Goal: Task Accomplishment & Management: Manage account settings

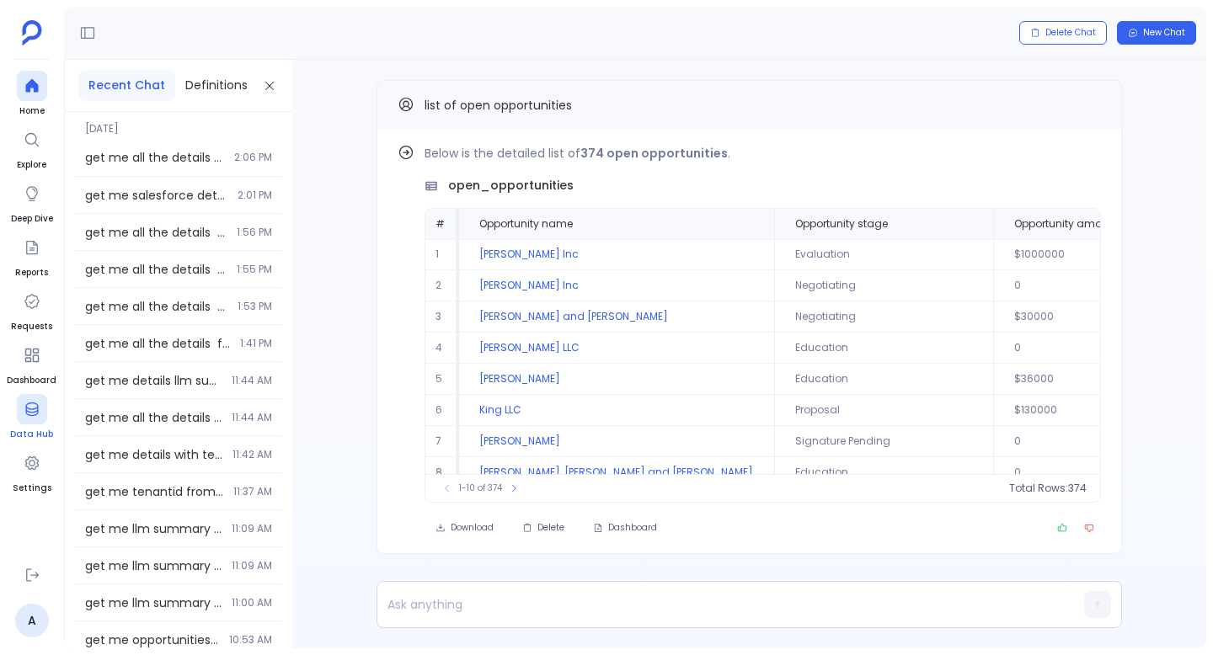
click at [36, 424] on div at bounding box center [32, 409] width 30 height 30
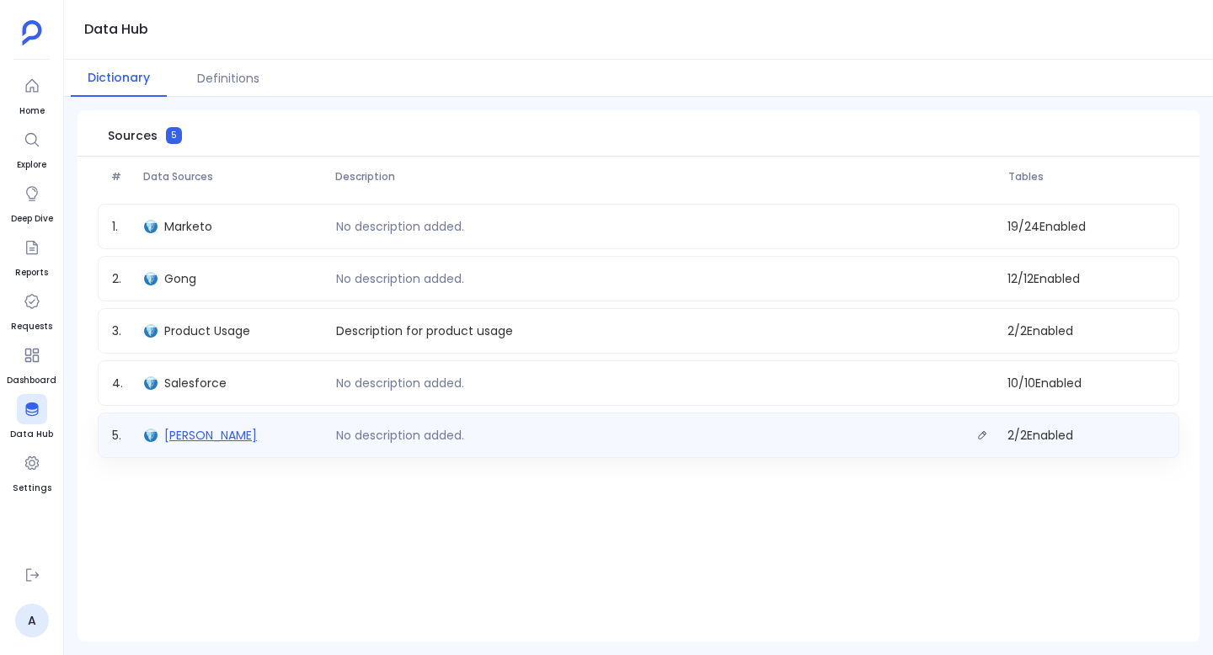
click at [176, 430] on span "Ali" at bounding box center [210, 435] width 93 height 17
click at [981, 433] on icon "Edit description." at bounding box center [982, 435] width 10 height 10
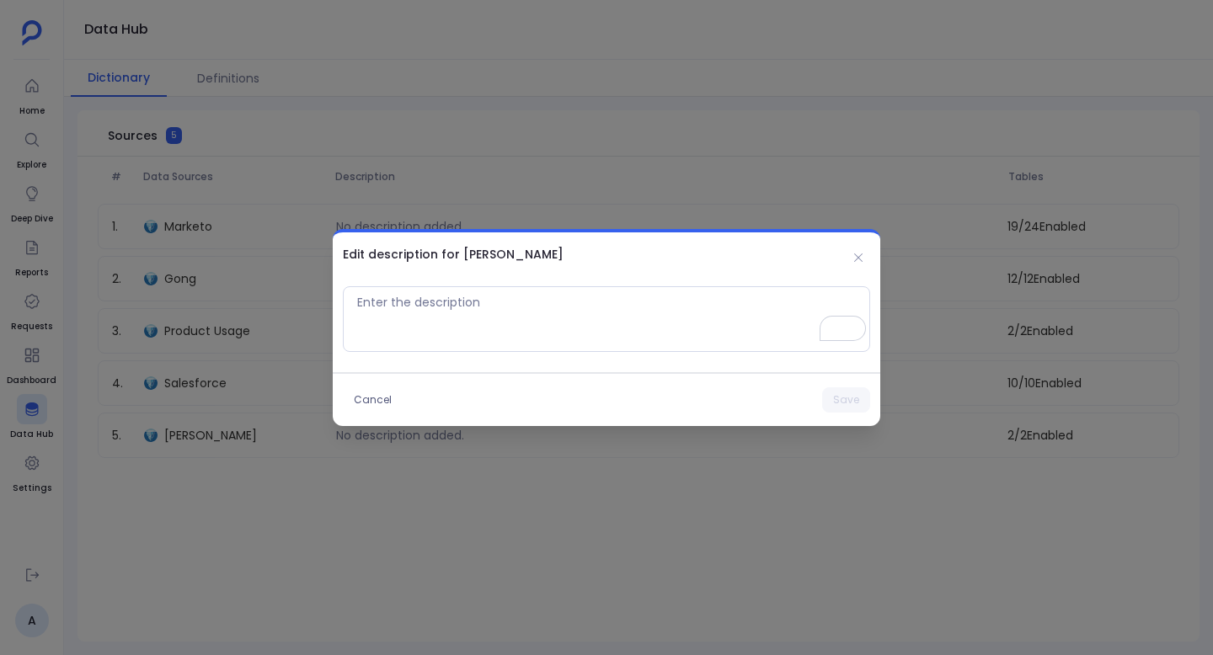
click at [469, 249] on h2 "Edit description for Ali" at bounding box center [453, 254] width 221 height 17
click at [377, 398] on button "Cancel" at bounding box center [373, 399] width 60 height 25
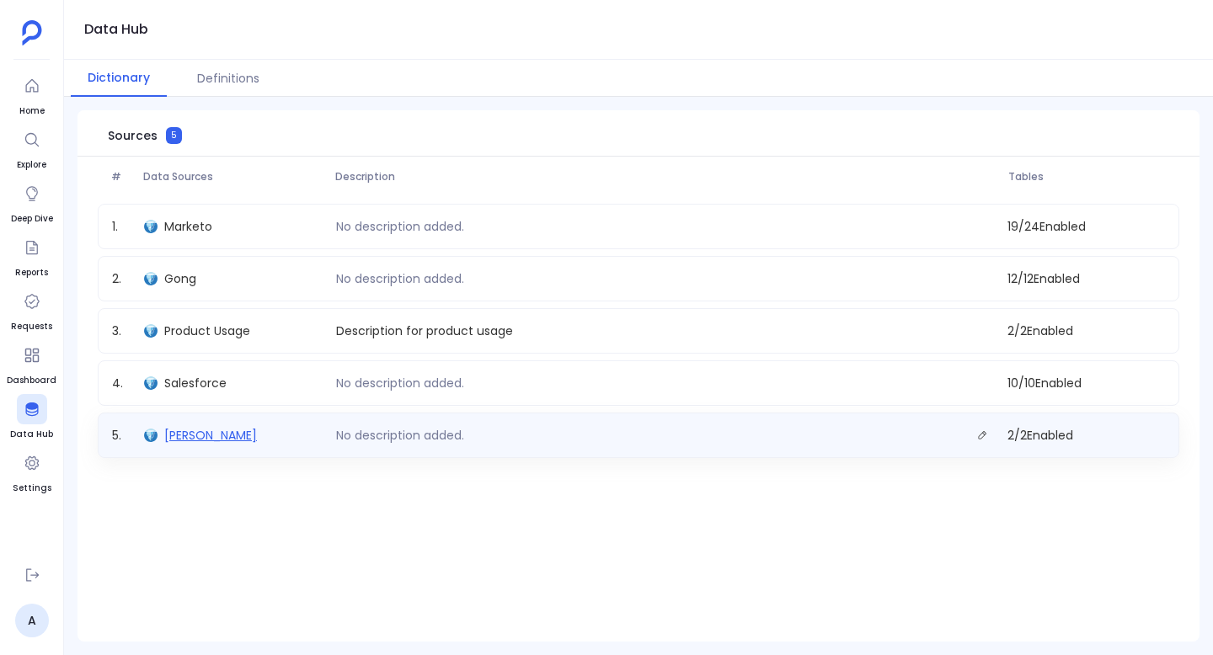
click at [166, 430] on span "Ali" at bounding box center [210, 435] width 93 height 17
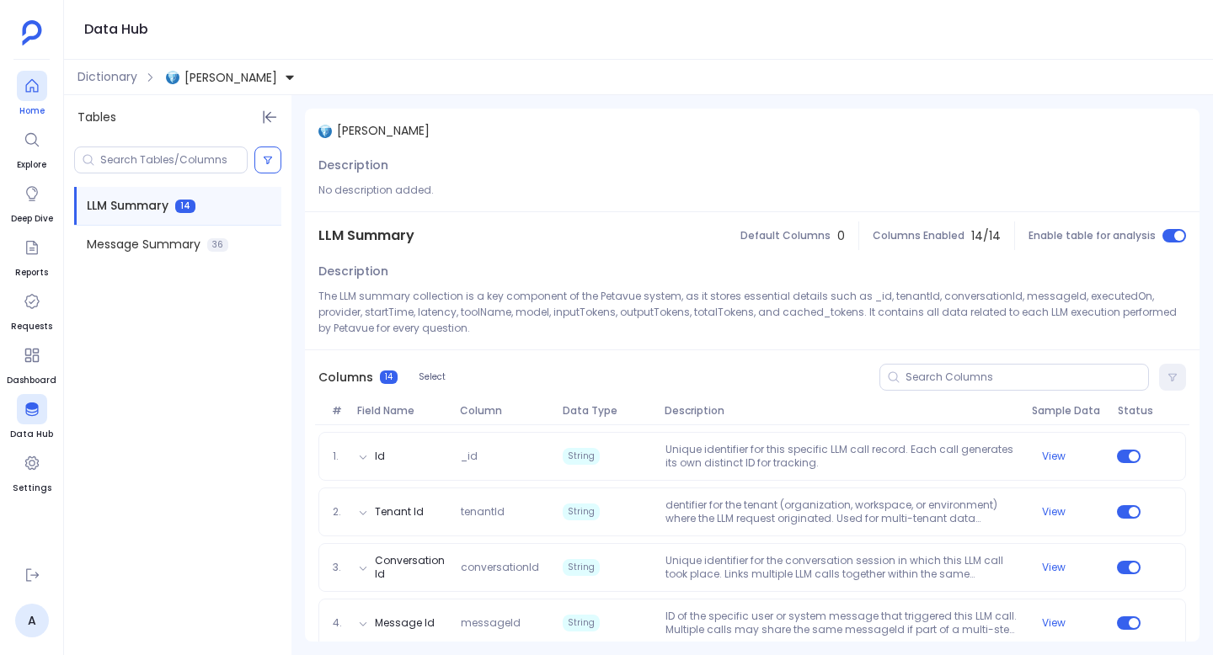
click at [28, 95] on div at bounding box center [32, 86] width 30 height 30
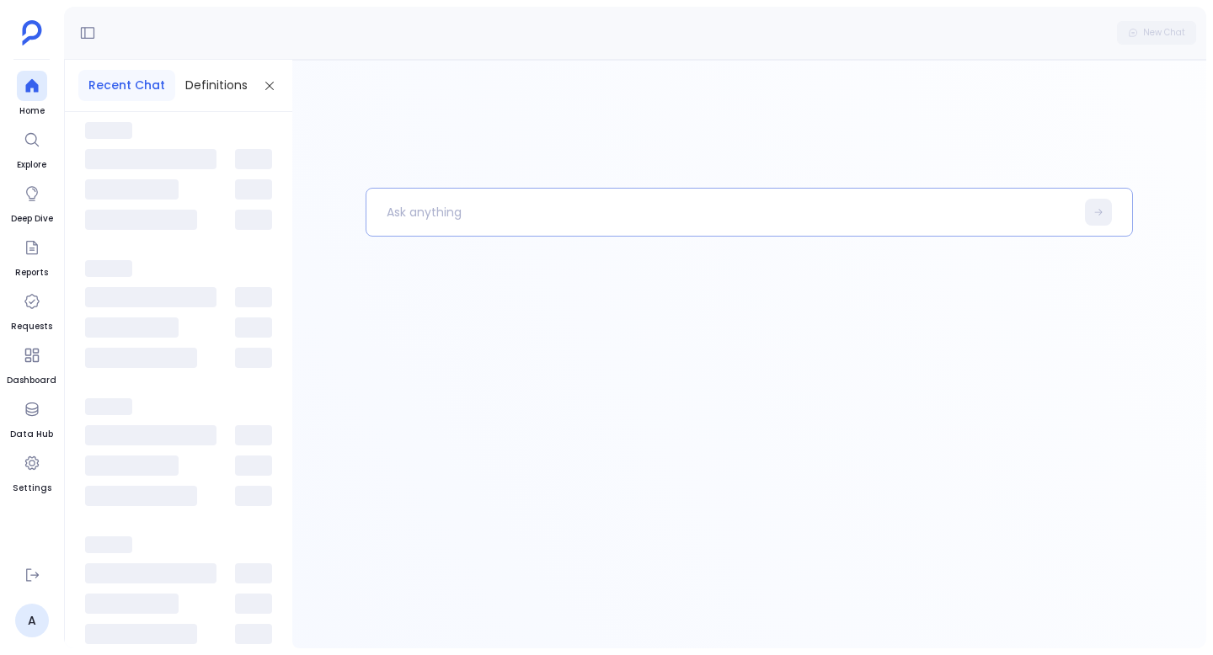
click at [513, 207] on p at bounding box center [720, 212] width 708 height 44
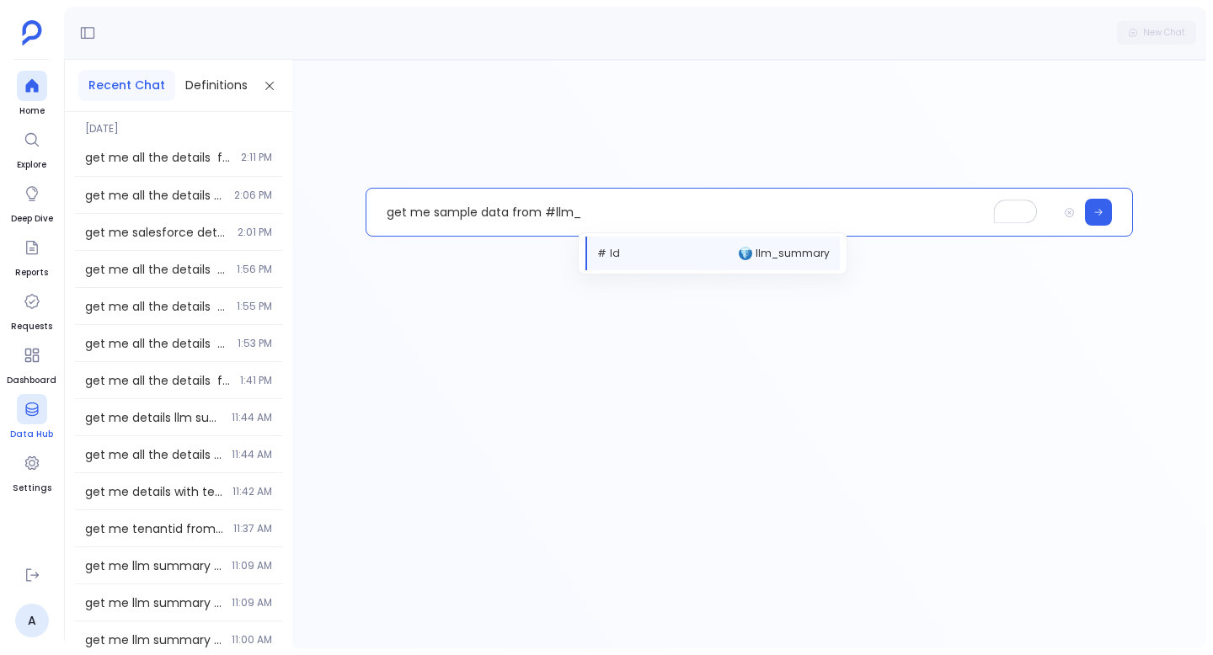
click at [20, 416] on div at bounding box center [32, 409] width 30 height 30
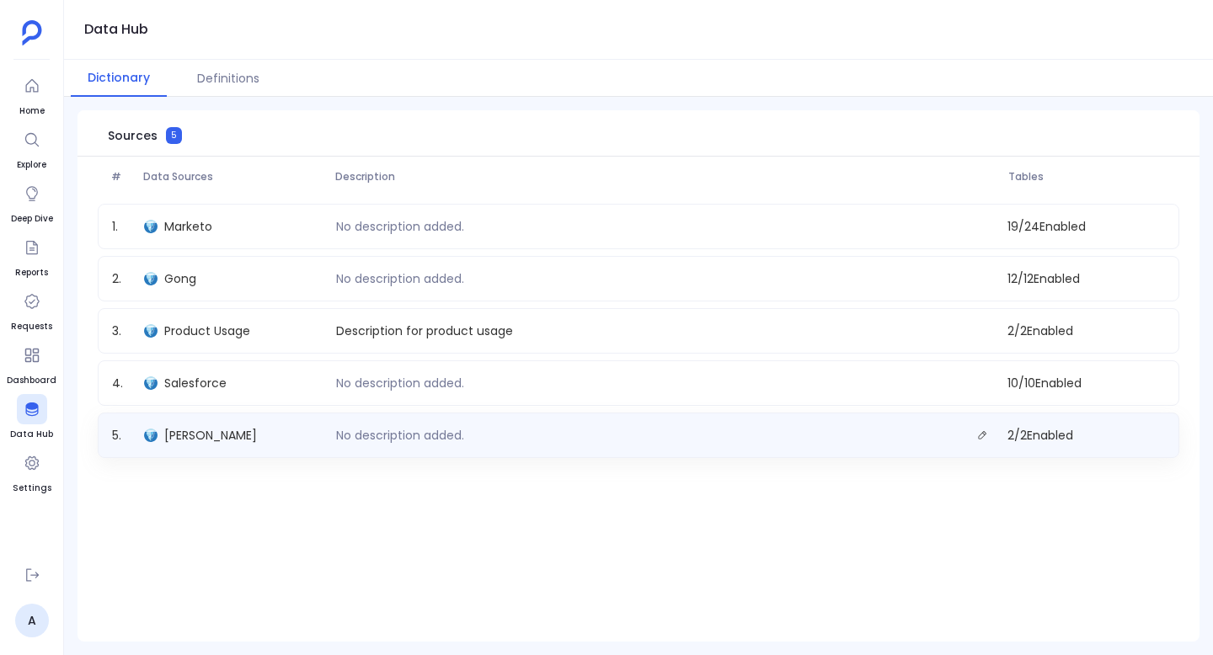
click at [234, 417] on div "5 . Ali No description added. 2 / 2 Enabled" at bounding box center [639, 435] width 1082 height 45
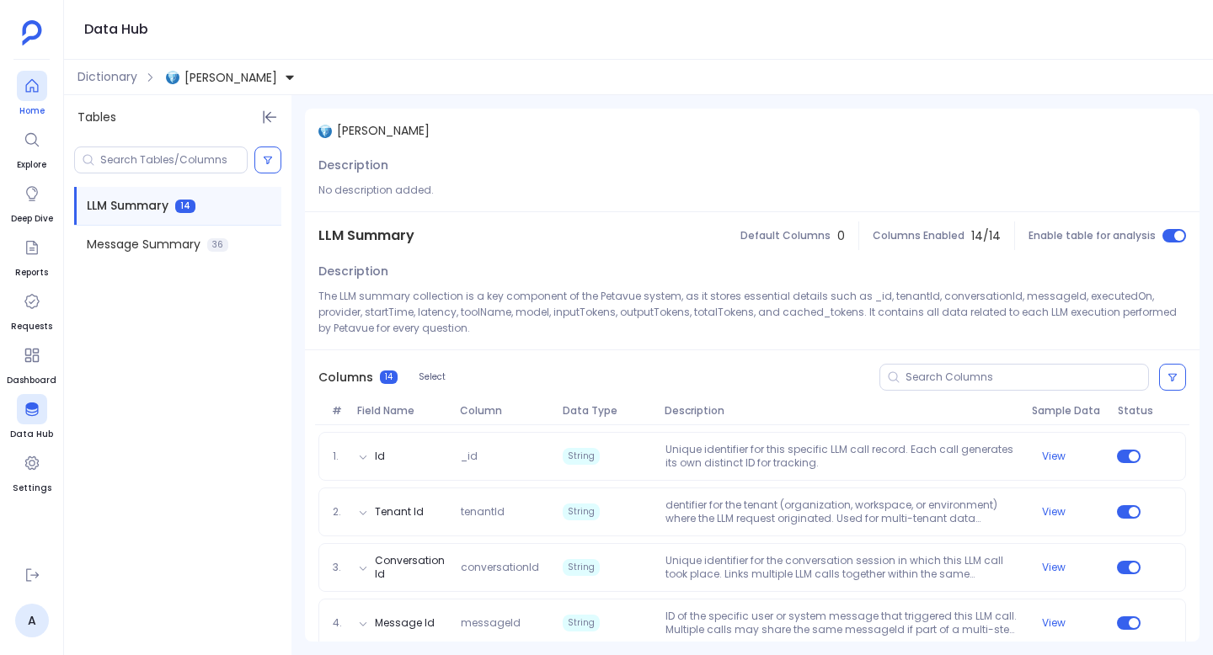
click at [33, 95] on div at bounding box center [32, 86] width 30 height 30
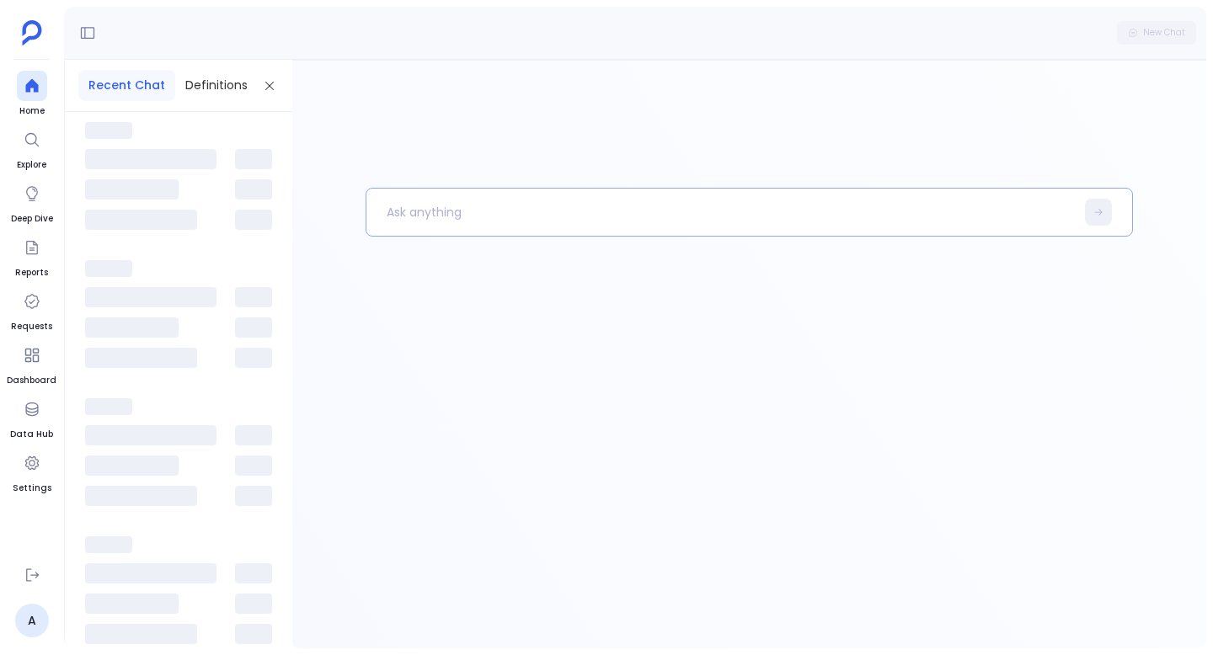
click at [487, 213] on p at bounding box center [720, 212] width 708 height 44
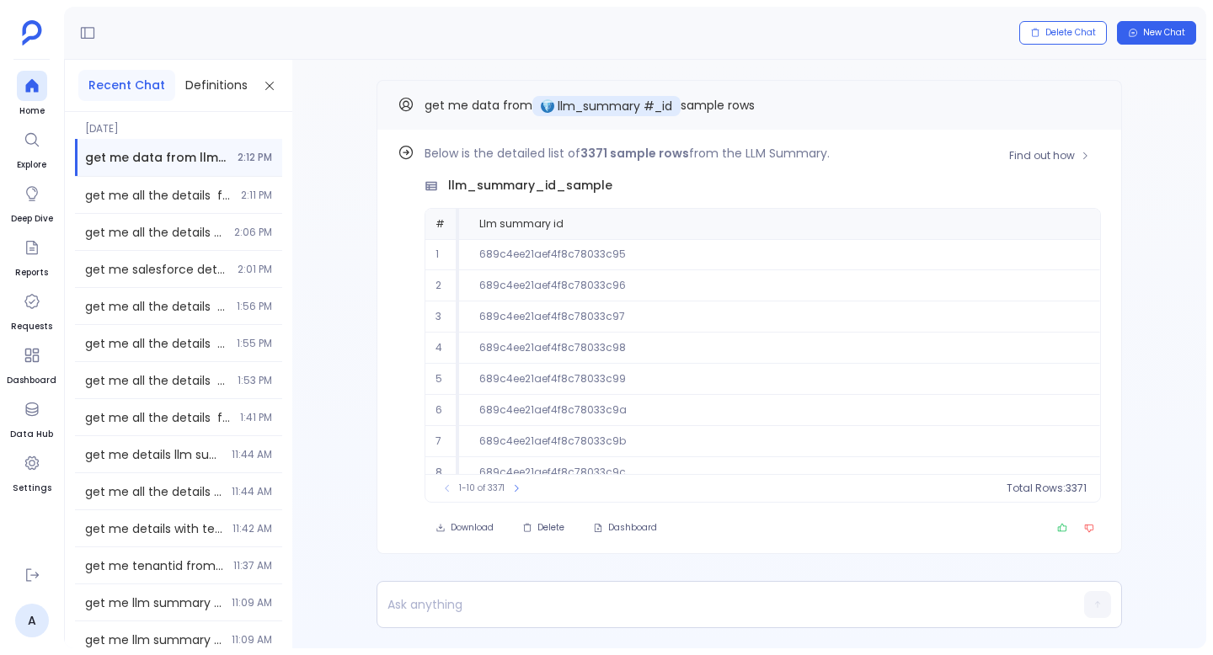
scroll to position [77, 0]
